Goal: Task Accomplishment & Management: Manage account settings

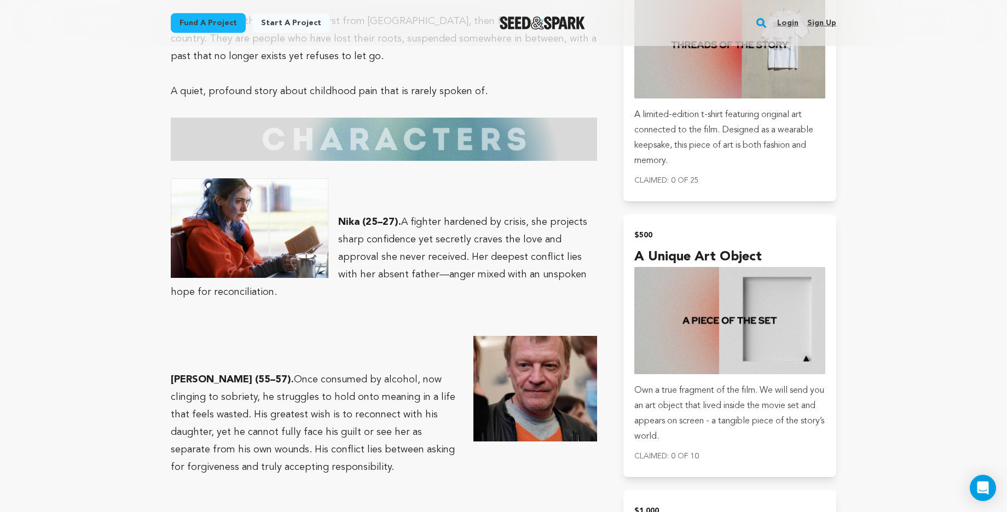
scroll to position [1362, 0]
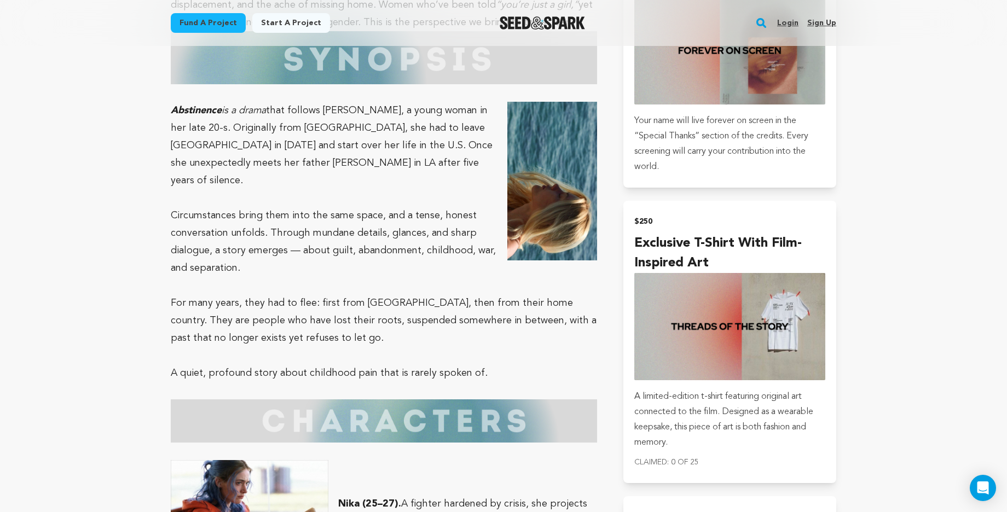
click at [783, 25] on link "Login" at bounding box center [787, 23] width 21 height 18
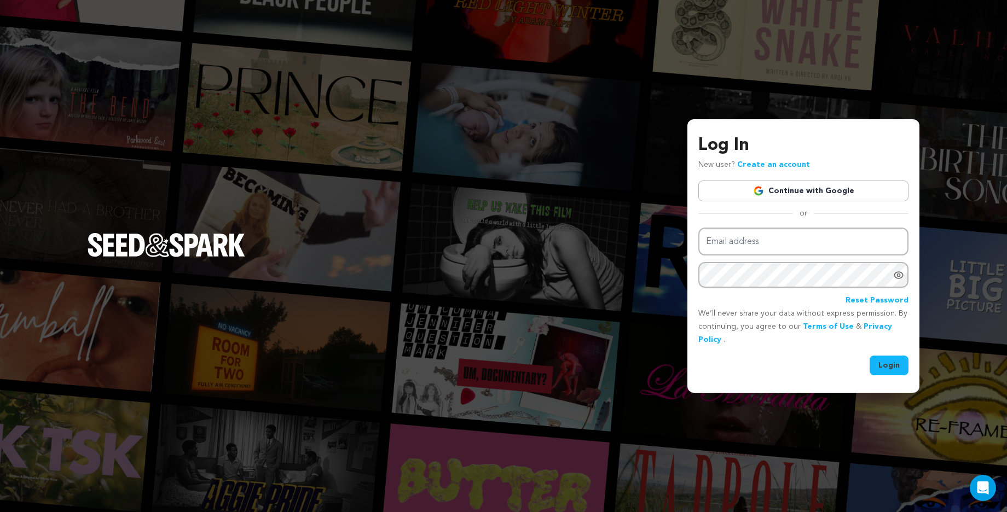
click at [781, 195] on link "Continue with Google" at bounding box center [803, 191] width 210 height 21
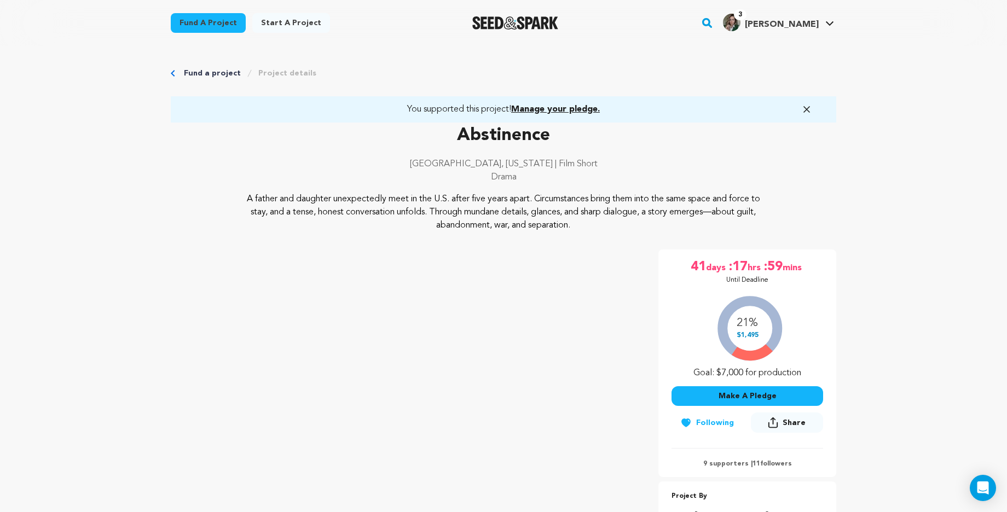
click at [515, 109] on span "Manage your pledge." at bounding box center [555, 109] width 89 height 9
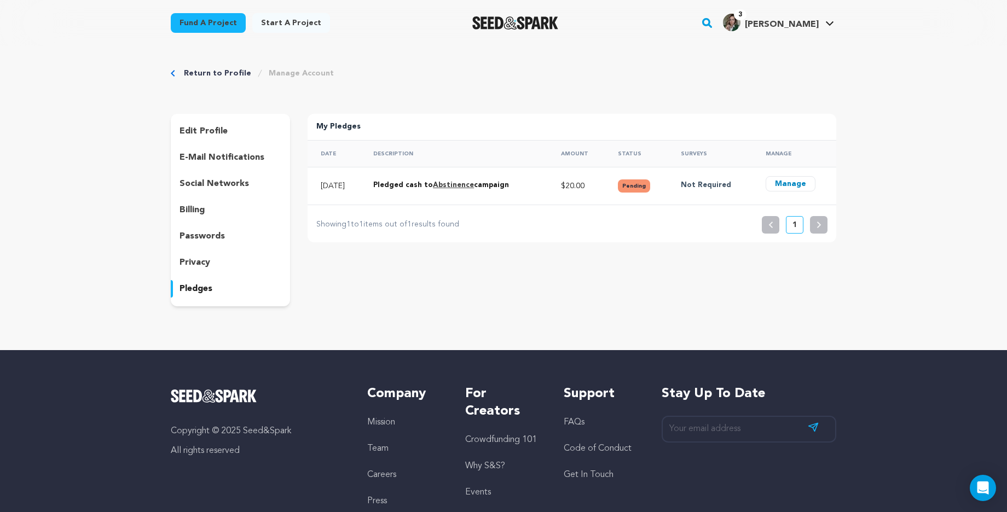
click at [215, 72] on link "Return to Profile" at bounding box center [217, 73] width 67 height 11
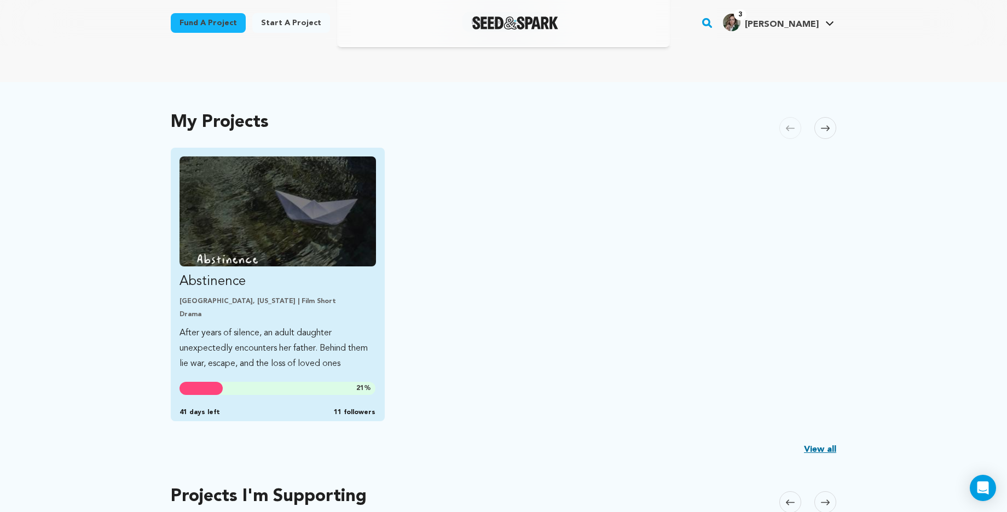
scroll to position [173, 0]
click at [291, 328] on p "After years of silence, an adult daughter unexpectedly encounters her father. B…" at bounding box center [277, 349] width 196 height 46
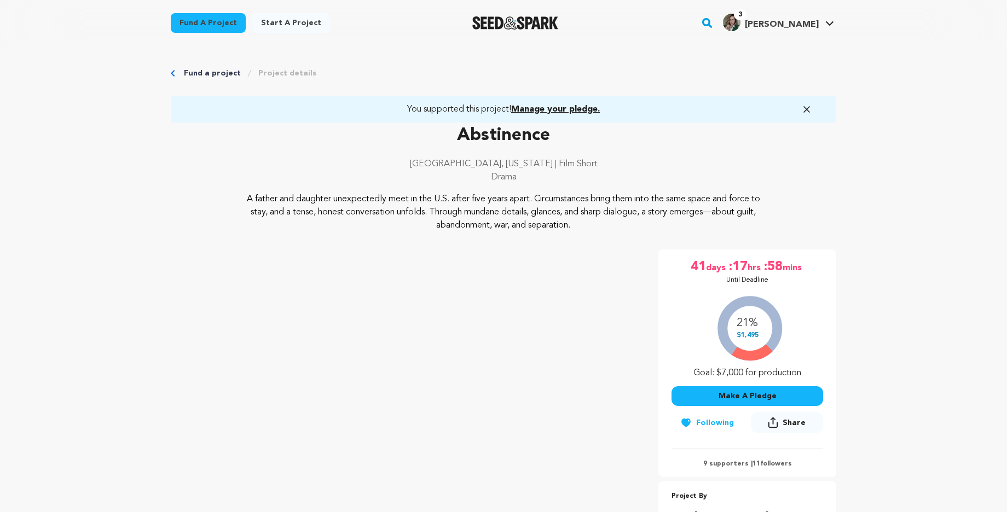
click at [794, 422] on span "Share" at bounding box center [793, 422] width 23 height 11
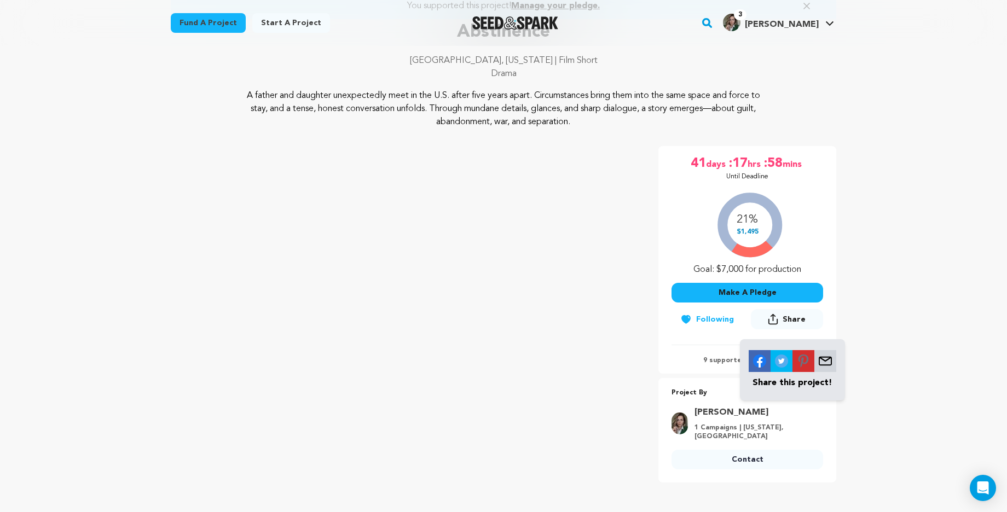
scroll to position [112, 0]
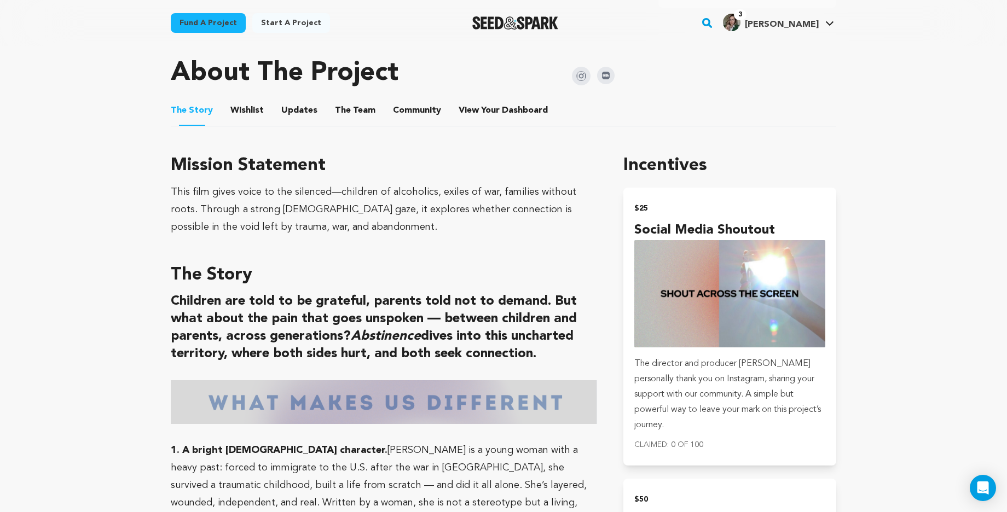
scroll to position [581, 0]
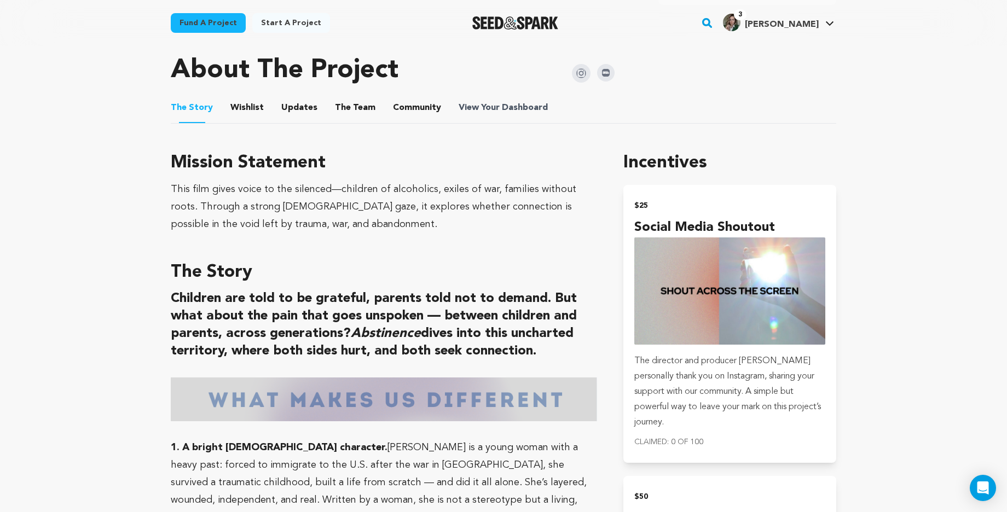
click at [481, 107] on span "View Your Dashboard" at bounding box center [503, 107] width 91 height 13
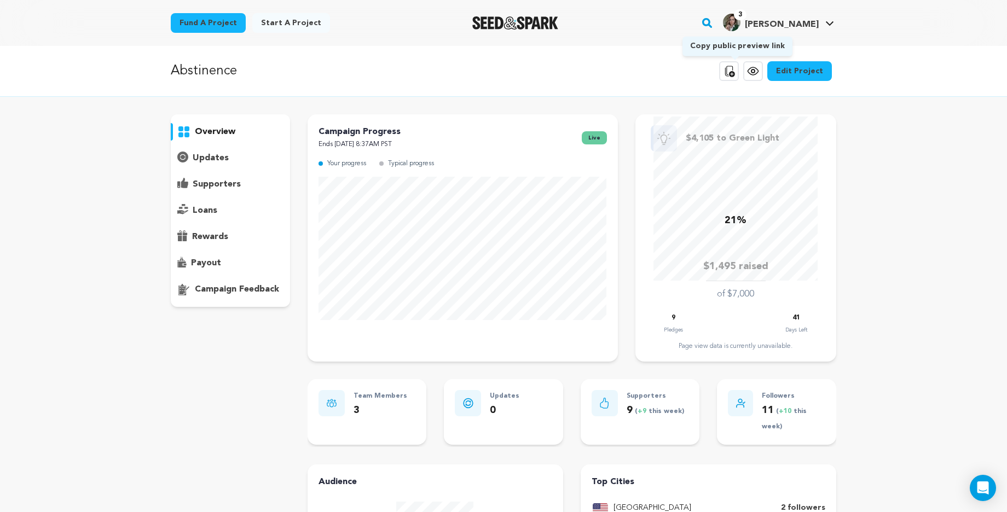
click at [734, 68] on icon at bounding box center [728, 71] width 13 height 13
click at [215, 69] on p "Abstinence" at bounding box center [204, 71] width 66 height 20
click at [731, 72] on icon at bounding box center [728, 71] width 13 height 13
